Goal: Task Accomplishment & Management: Use online tool/utility

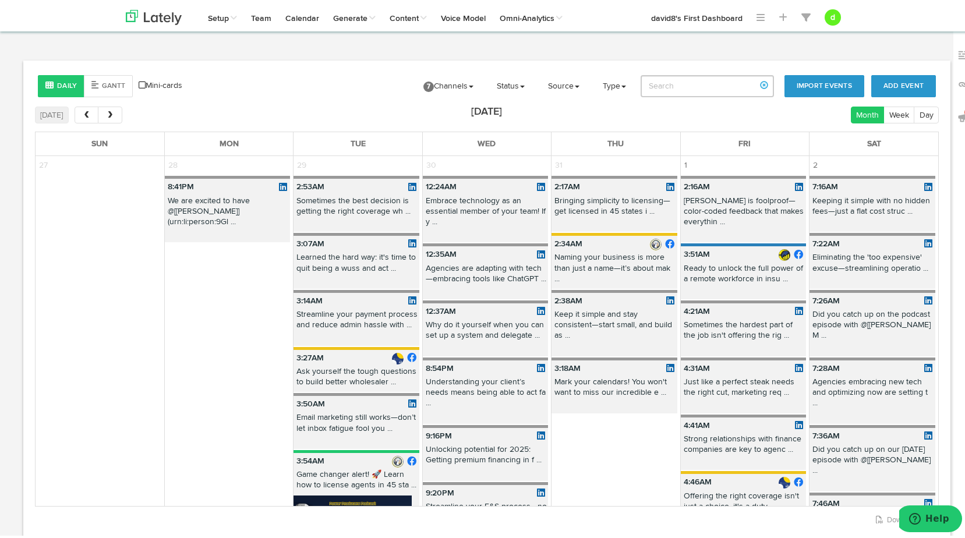
click at [0, 0] on link "Manually Create Posts" at bounding box center [0, 0] width 0 height 0
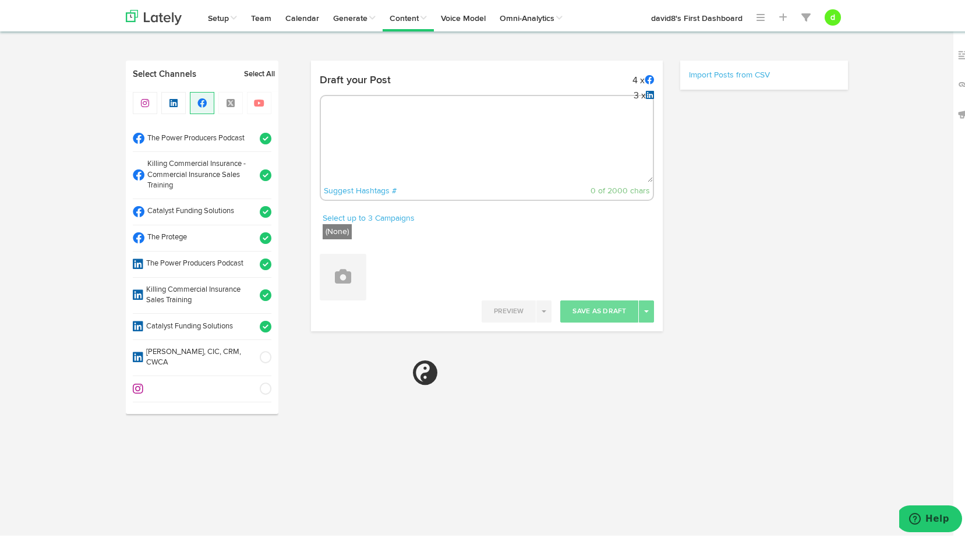
radio input "true"
select select "3"
select select "50"
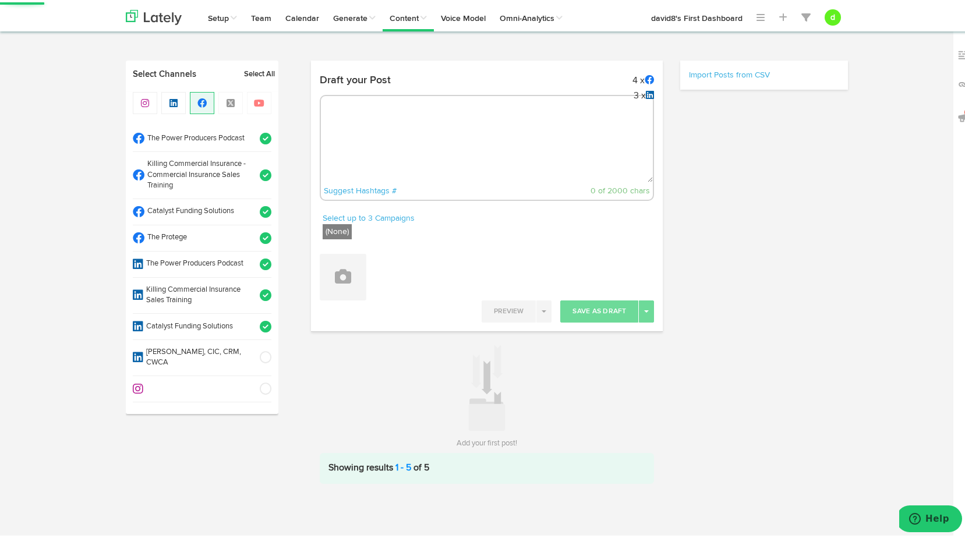
click at [263, 262] on span at bounding box center [261, 262] width 19 height 12
select select "11"
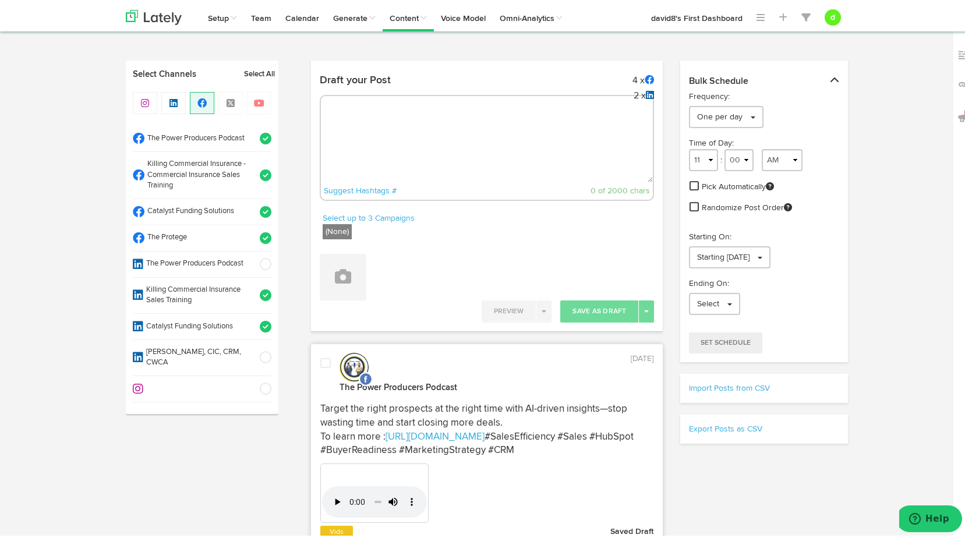
click at [264, 262] on span at bounding box center [261, 262] width 19 height 12
click at [263, 237] on span at bounding box center [261, 236] width 19 height 12
click at [260, 207] on span at bounding box center [261, 210] width 19 height 12
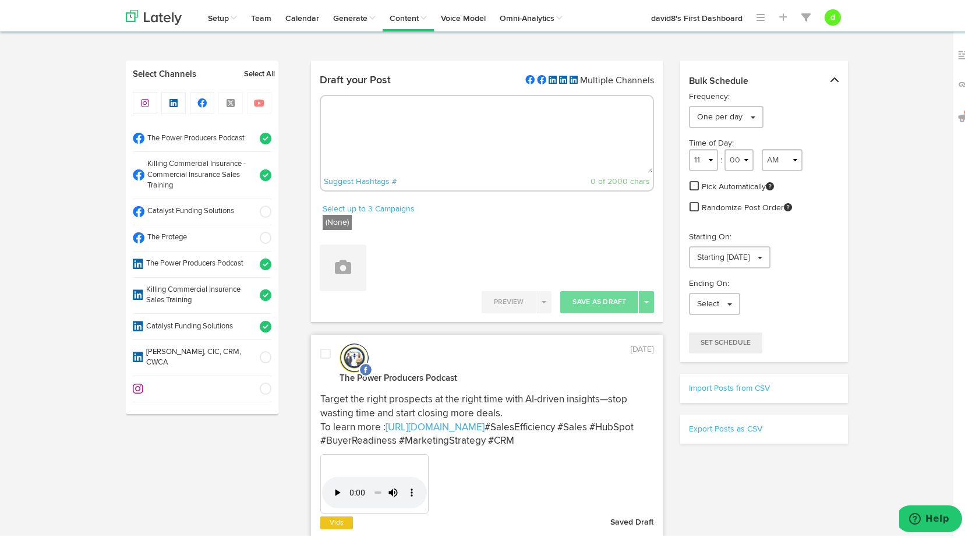
click at [258, 174] on span at bounding box center [261, 173] width 19 height 12
click at [259, 135] on span at bounding box center [261, 137] width 19 height 12
click at [259, 322] on span at bounding box center [261, 325] width 19 height 12
click at [260, 291] on span at bounding box center [261, 293] width 19 height 12
click at [261, 262] on span at bounding box center [261, 262] width 19 height 12
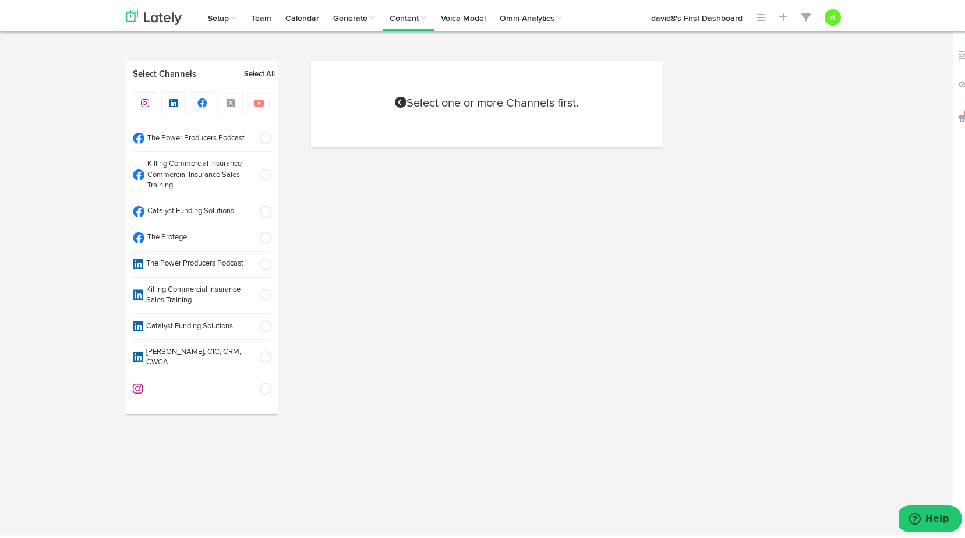
click at [264, 137] on span at bounding box center [261, 137] width 19 height 12
select select "11"
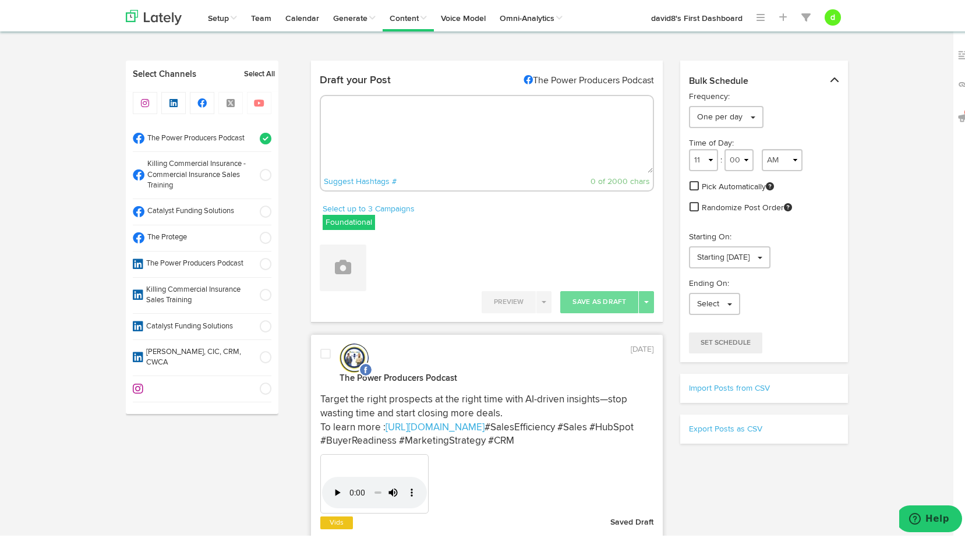
radio input "true"
select select "3"
select select "50"
drag, startPoint x: 352, startPoint y: 220, endPoint x: 347, endPoint y: 227, distance: 9.2
click at [352, 223] on label "Foundational" at bounding box center [349, 220] width 52 height 15
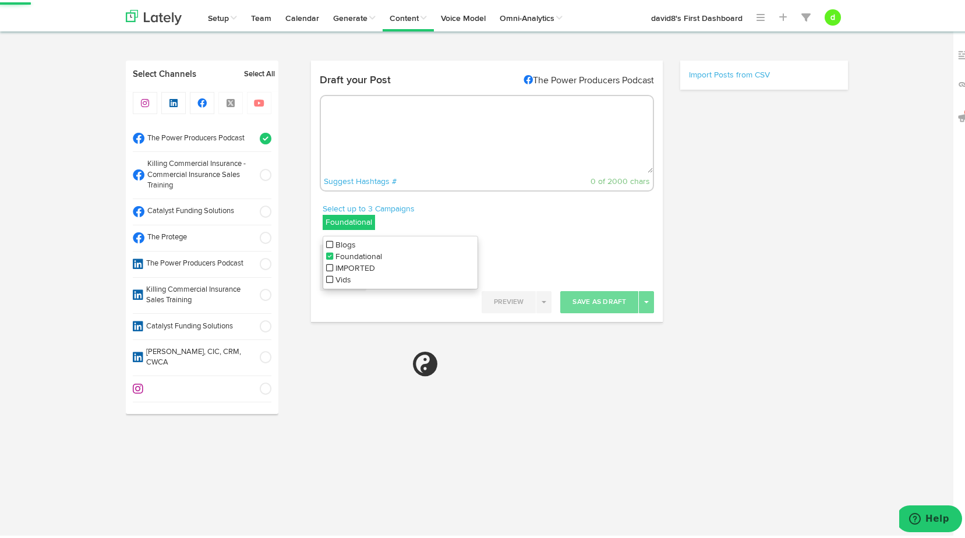
select select "11"
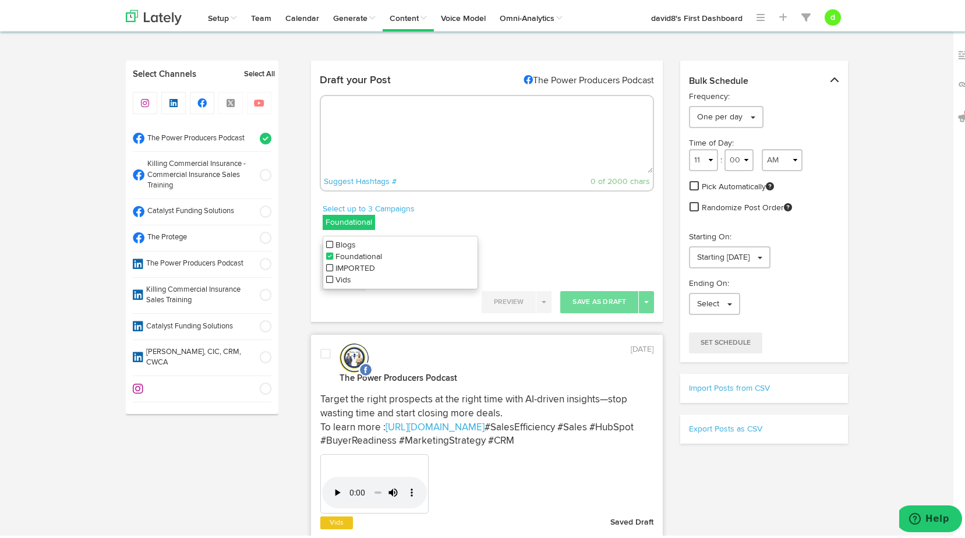
click at [495, 235] on div "Attach Images from Lately Attach Videos from Lately Upload Images" at bounding box center [487, 261] width 352 height 55
click at [339, 254] on button at bounding box center [343, 265] width 47 height 47
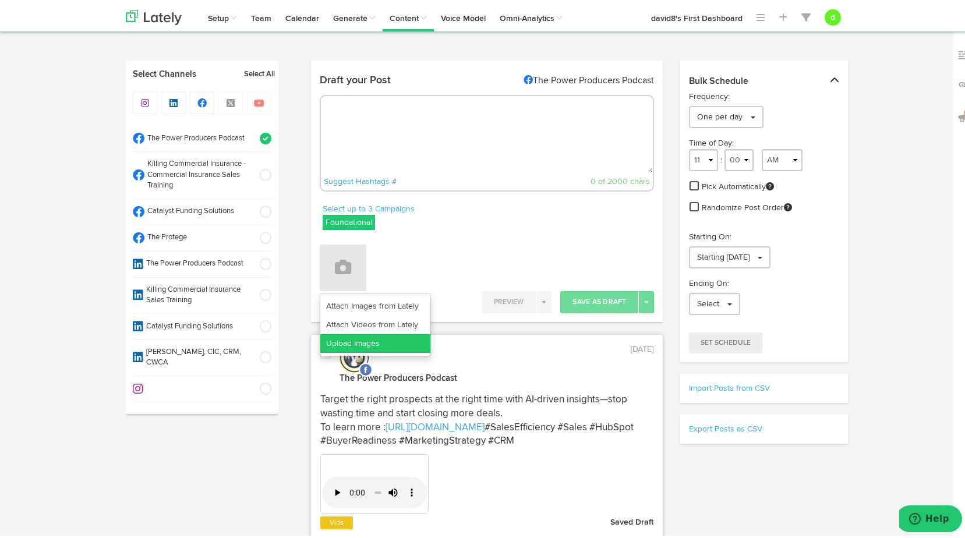
click at [369, 336] on link "Upload Images" at bounding box center [375, 341] width 110 height 19
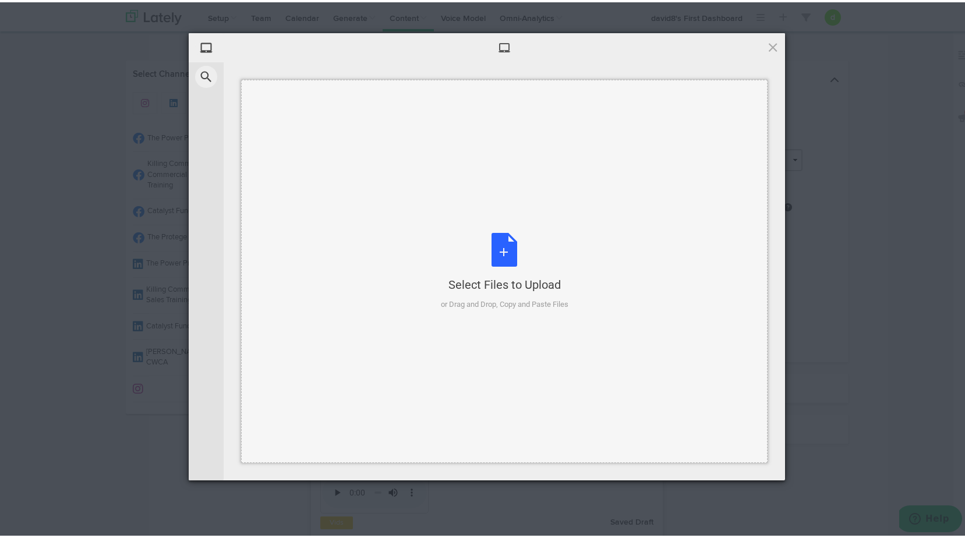
click at [503, 245] on div "Select Files to Upload or Drag and Drop, Copy and Paste Files" at bounding box center [505, 269] width 128 height 77
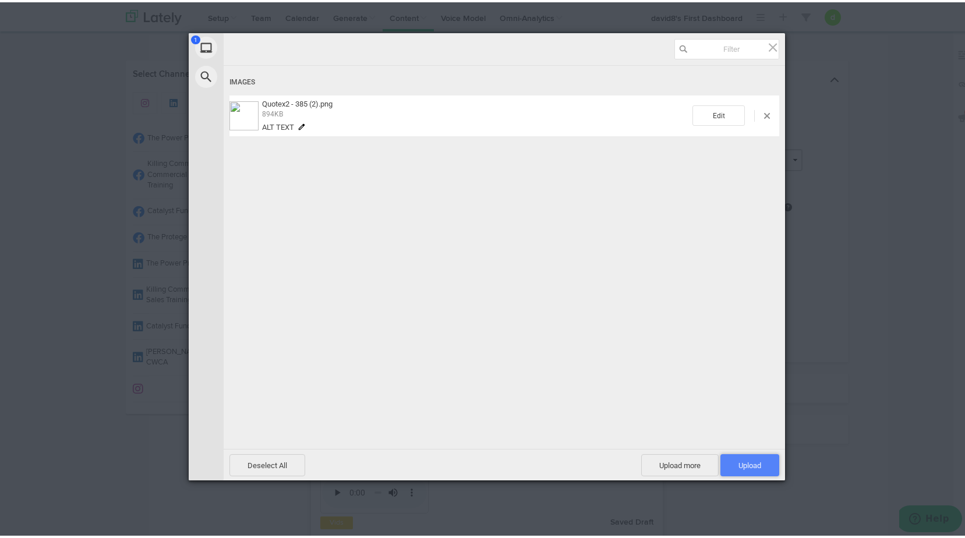
click at [728, 468] on span "Upload 1" at bounding box center [750, 463] width 59 height 22
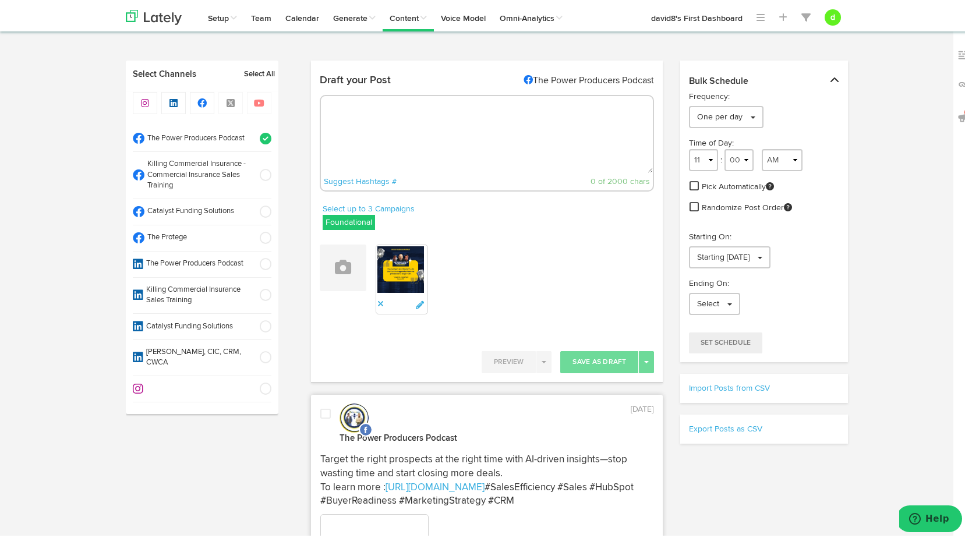
click at [402, 125] on textarea at bounding box center [487, 132] width 333 height 77
paste textarea "Unlocking the real issue behind tech struggles in agencies. It’s not about the …"
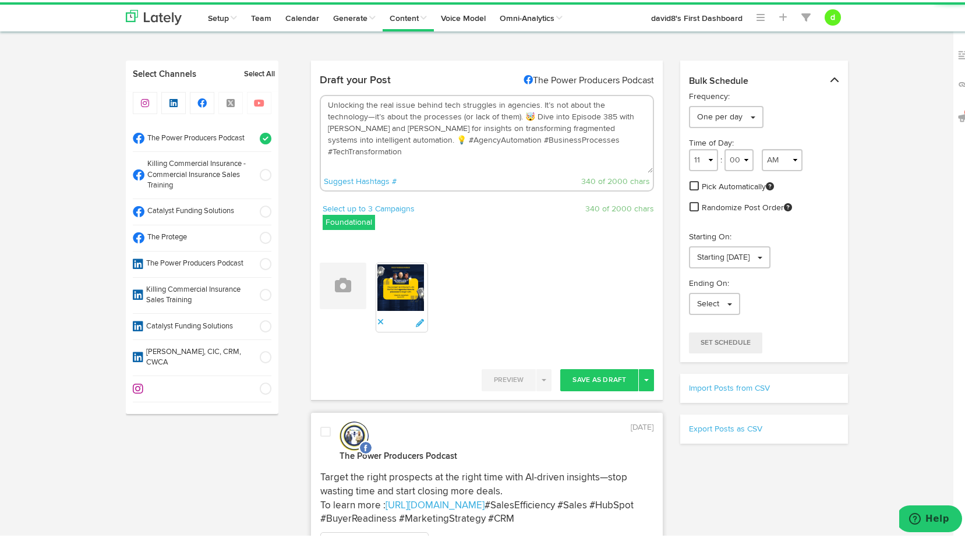
click at [419, 134] on textarea "Unlocking the real issue behind tech struggles in agencies. It’s not about the …" at bounding box center [487, 132] width 333 height 77
click at [402, 147] on textarea "Unlocking the real issue behind tech struggles in agencies. It’s not about the …" at bounding box center [487, 132] width 333 height 77
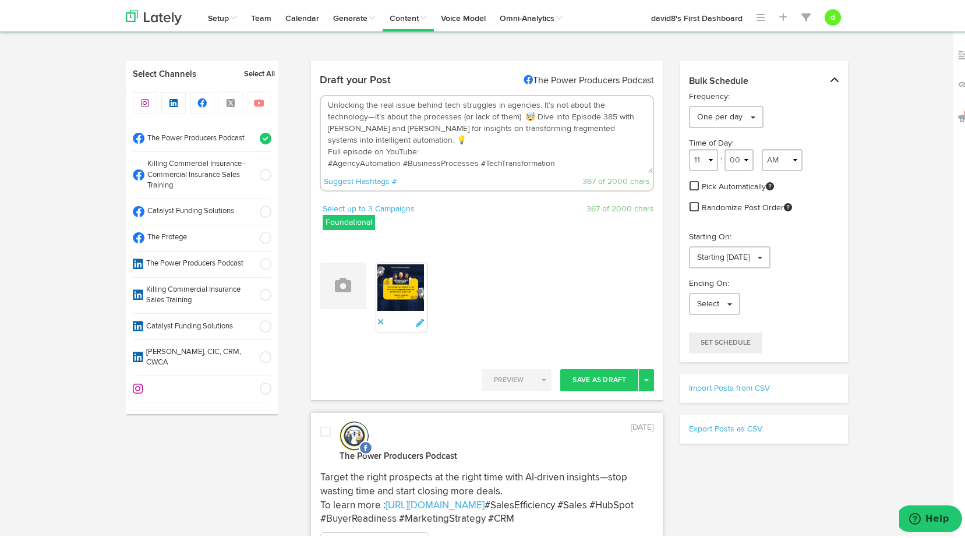
paste textarea "[URL][DOMAIN_NAME]"
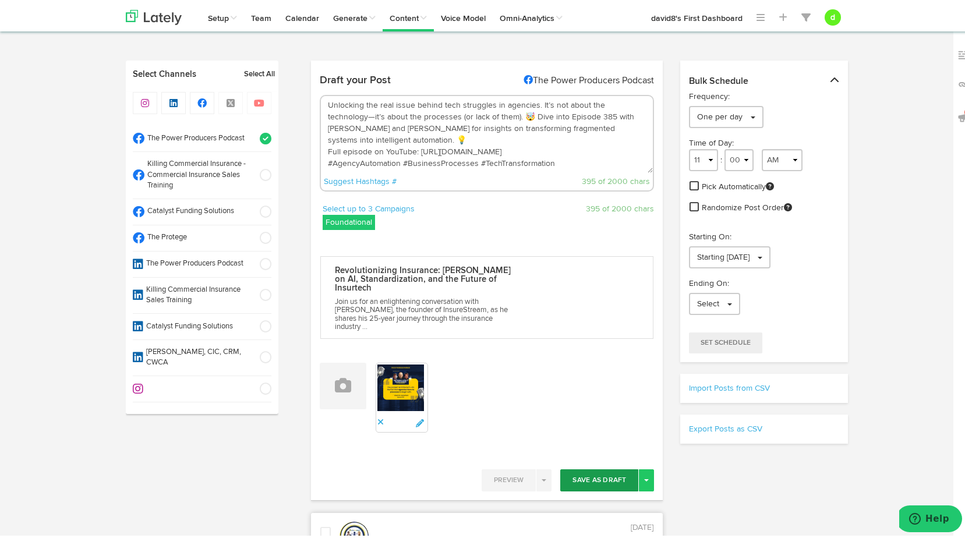
type textarea "Unlocking the real issue behind tech struggles in agencies. It’s not about the …"
click at [582, 473] on button "Save As Draft" at bounding box center [599, 478] width 78 height 22
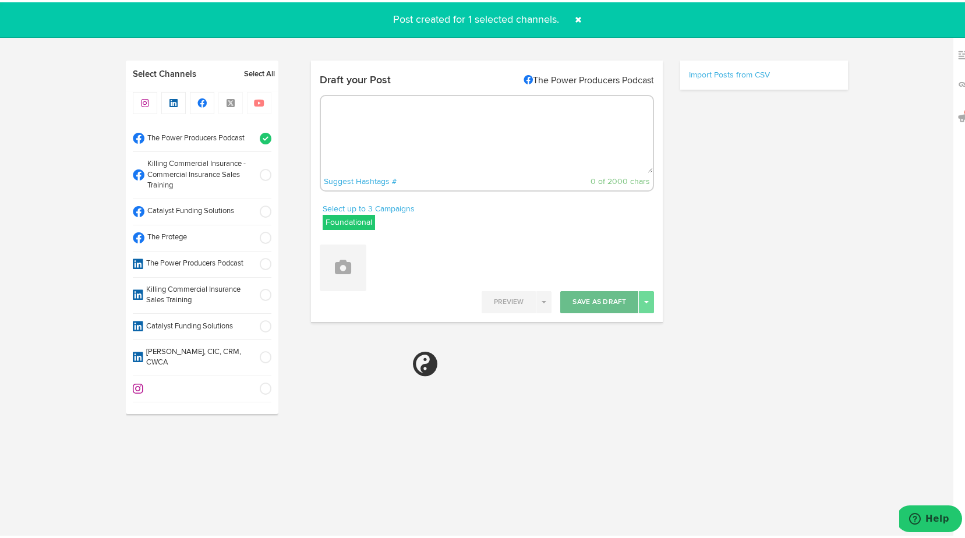
select select "11"
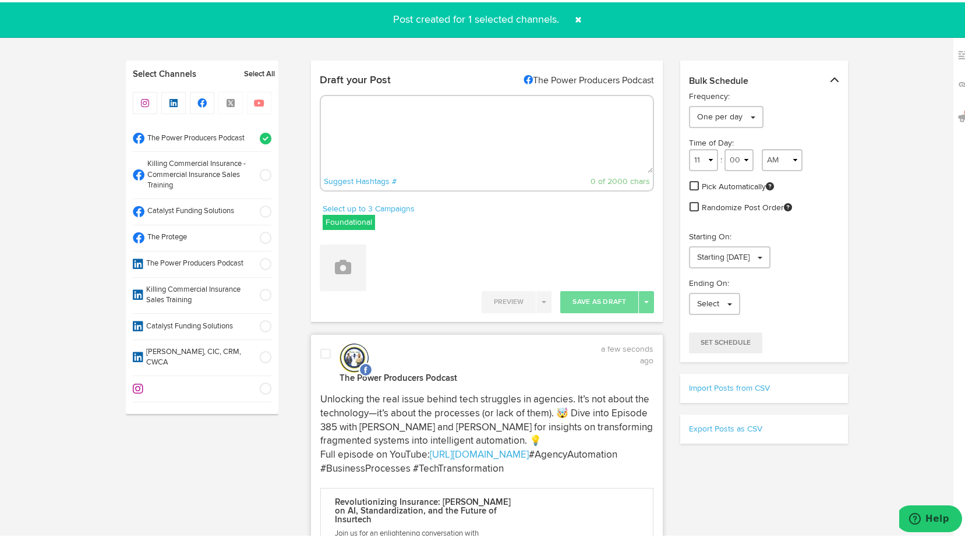
click at [320, 350] on span at bounding box center [325, 352] width 10 height 12
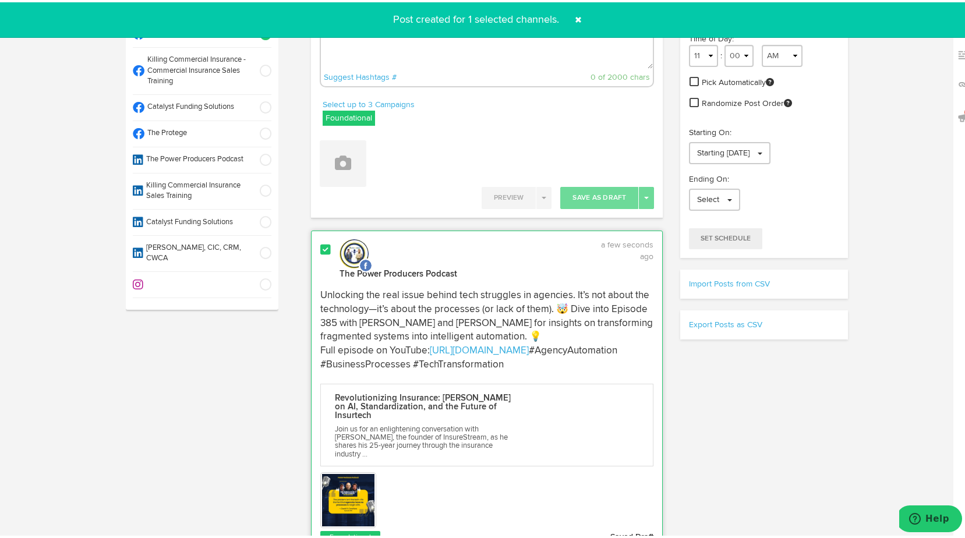
scroll to position [117, 0]
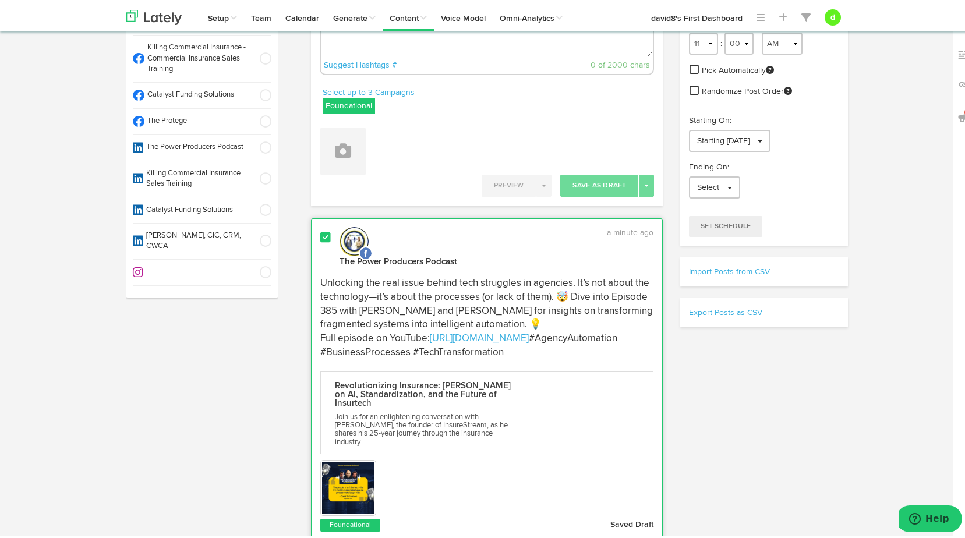
click at [320, 238] on span at bounding box center [325, 236] width 10 height 12
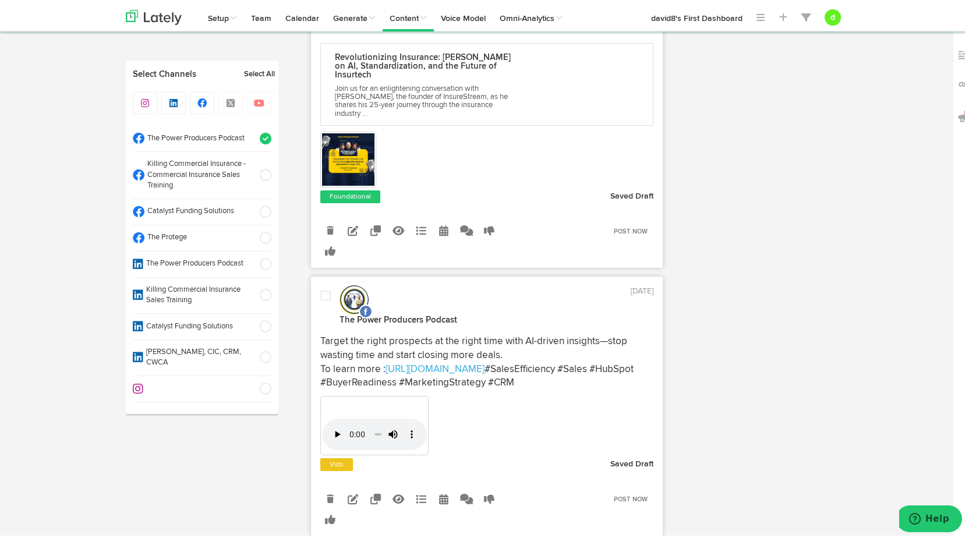
scroll to position [466, 0]
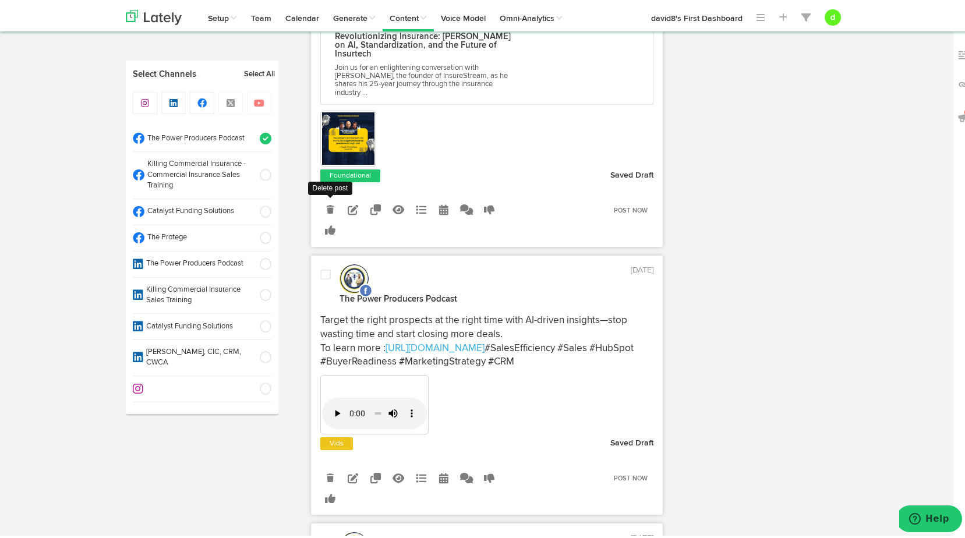
click at [321, 198] on link at bounding box center [330, 208] width 20 height 20
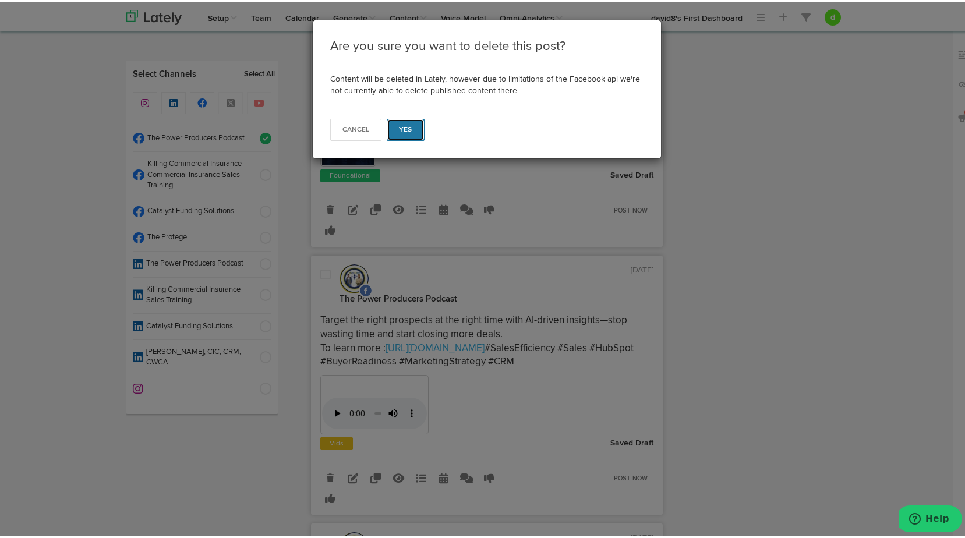
click at [407, 124] on span "Yes" at bounding box center [405, 127] width 13 height 7
